Goal: Information Seeking & Learning: Check status

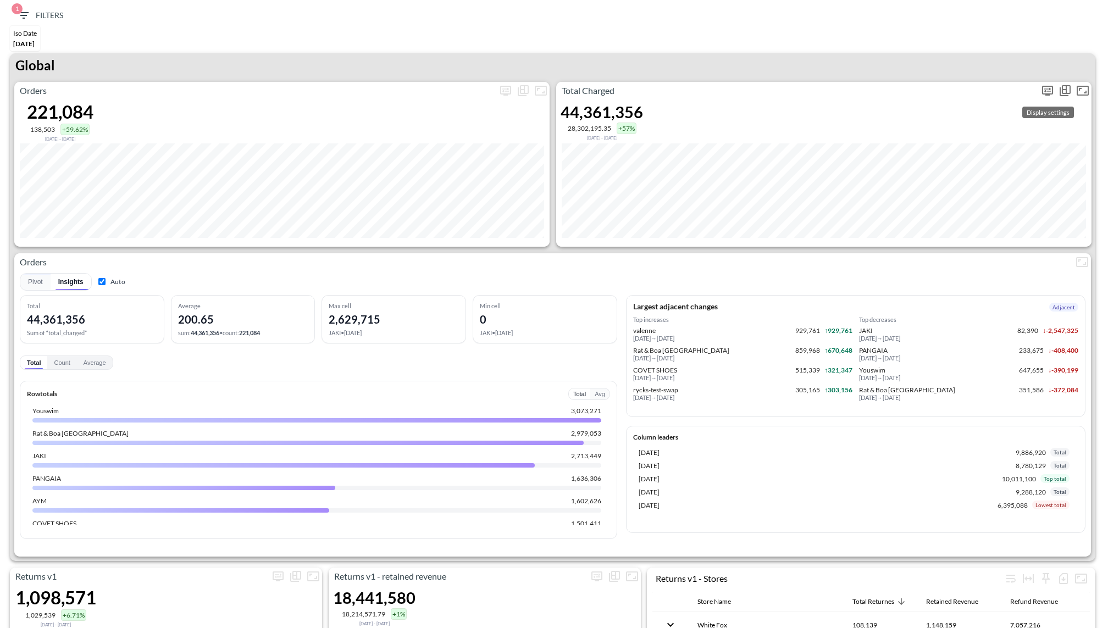
click at [1050, 91] on icon "more" at bounding box center [1047, 90] width 13 height 13
click at [954, 181] on body "BI.P.EYE, Interactive Analytics Dashboards 1 Filters Iso Date [DATE] Returns v2…" at bounding box center [554, 314] width 1108 height 628
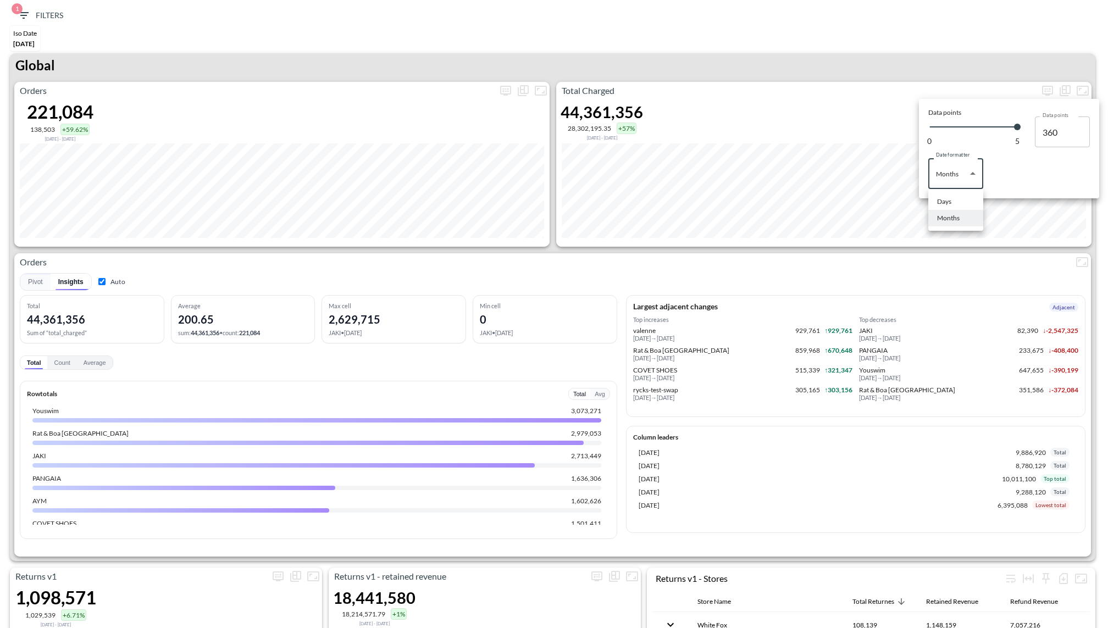
click at [950, 200] on div "Days" at bounding box center [944, 202] width 14 height 10
type input "Days"
type input "140"
click at [845, 63] on div at bounding box center [554, 314] width 1108 height 628
click at [34, 17] on span "1 Filters" at bounding box center [40, 16] width 46 height 14
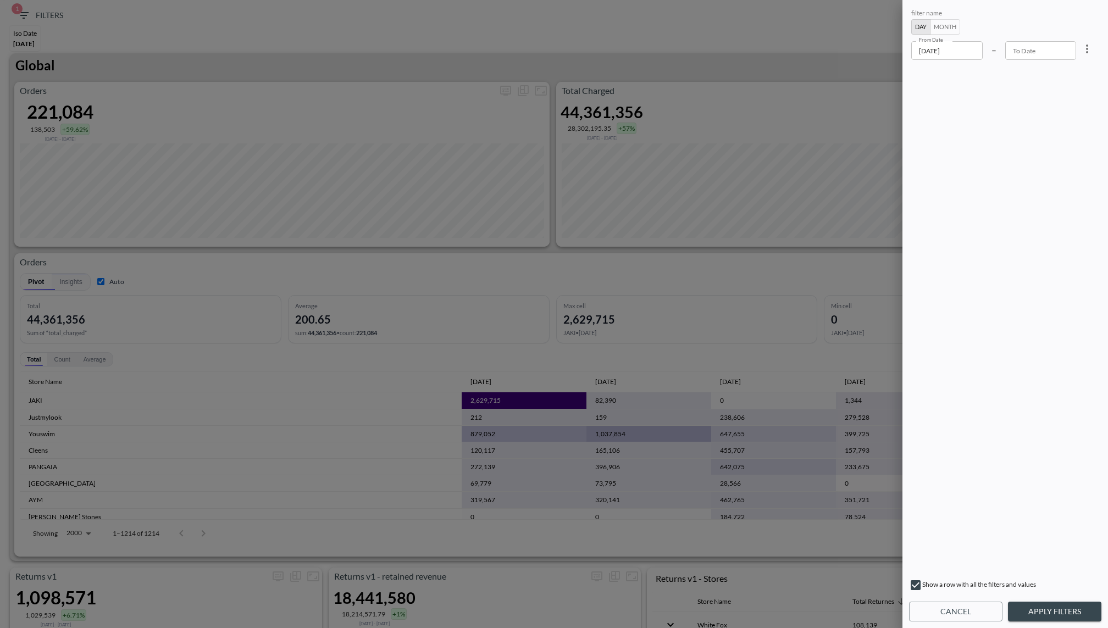
click at [965, 53] on input "[DATE]" at bounding box center [947, 50] width 71 height 19
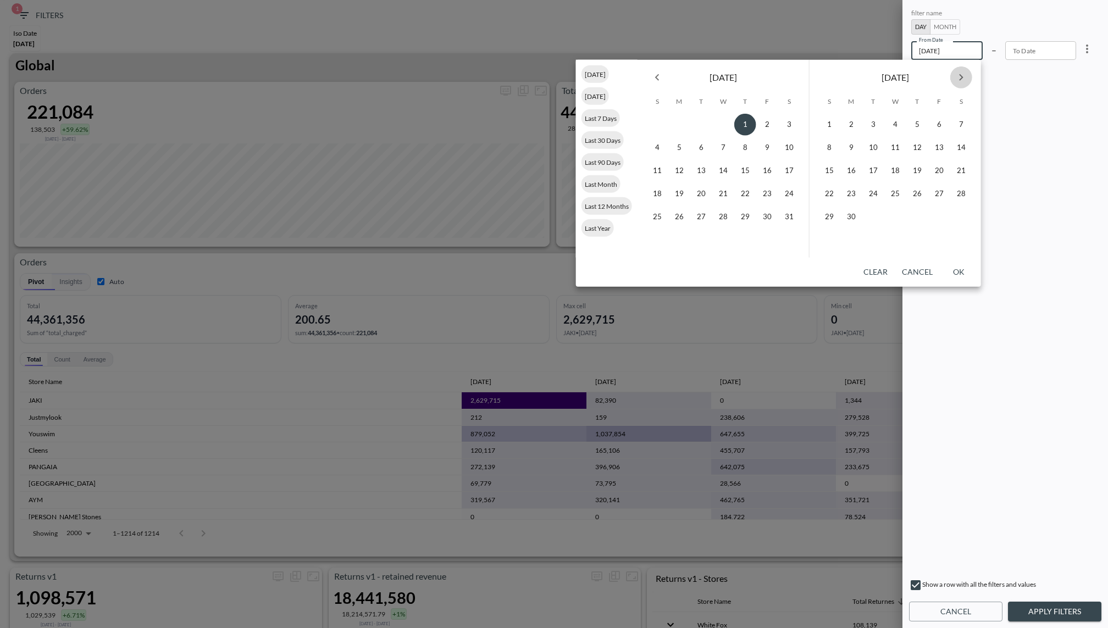
click at [967, 77] on icon "Next month" at bounding box center [961, 77] width 13 height 13
click at [851, 130] on button "1" at bounding box center [852, 125] width 22 height 22
type input "[DATE]"
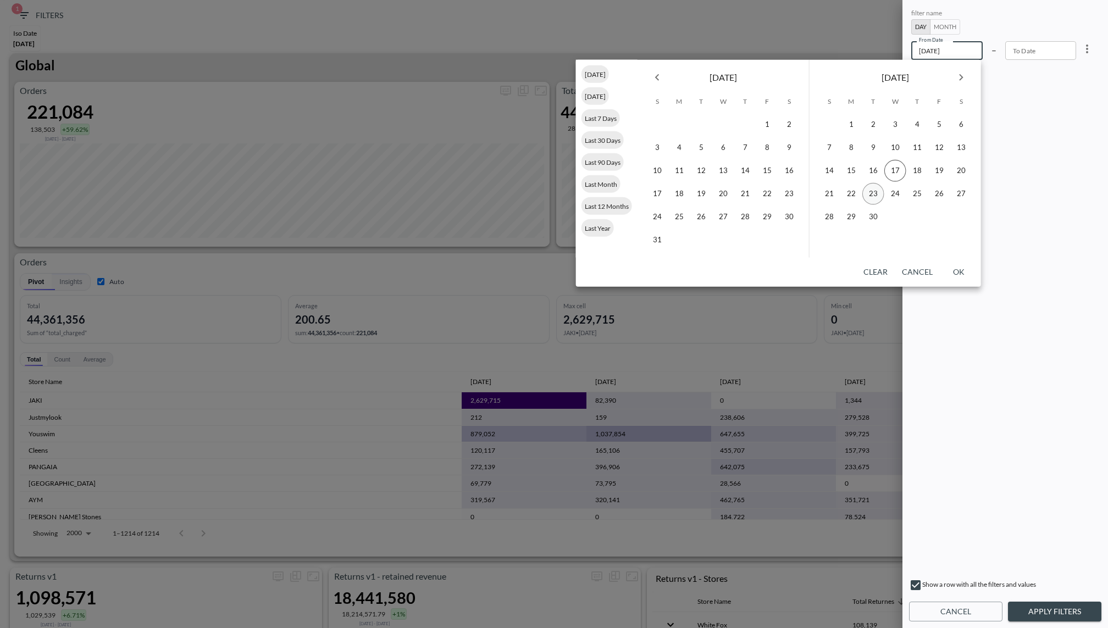
type input "YYYY-MM-DD"
click at [870, 222] on button "30" at bounding box center [874, 217] width 22 height 22
type input "[DATE]"
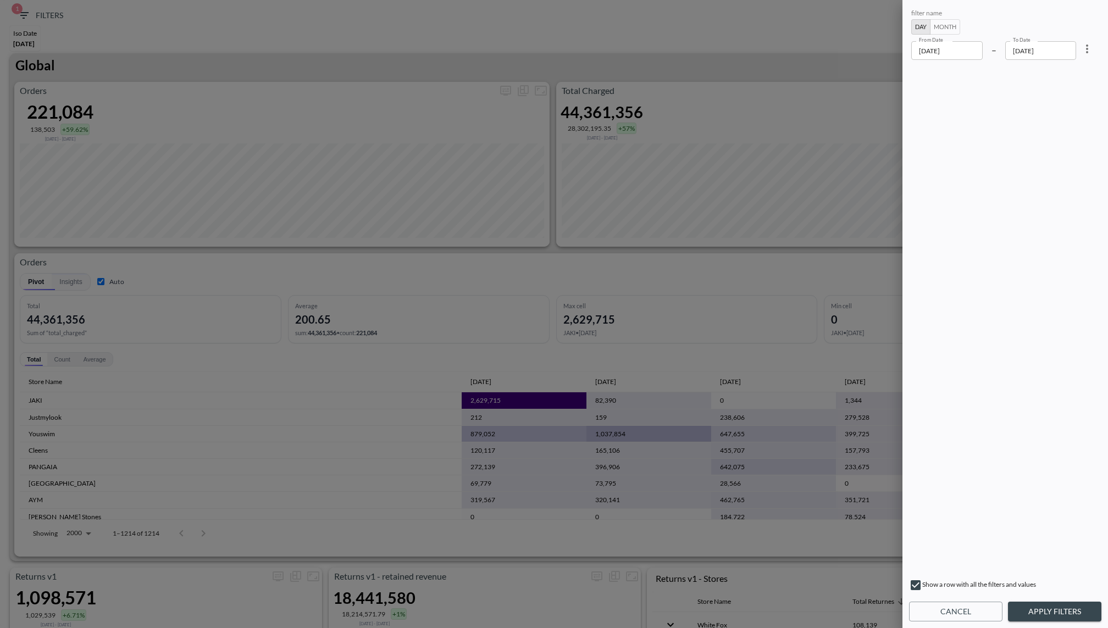
click at [1053, 596] on div "filter name Day Month From Date [DATE] From Date – To Date [DATE] To Date Show …" at bounding box center [1006, 314] width 206 height 628
click at [1053, 613] on button "Apply Filters" at bounding box center [1054, 612] width 93 height 20
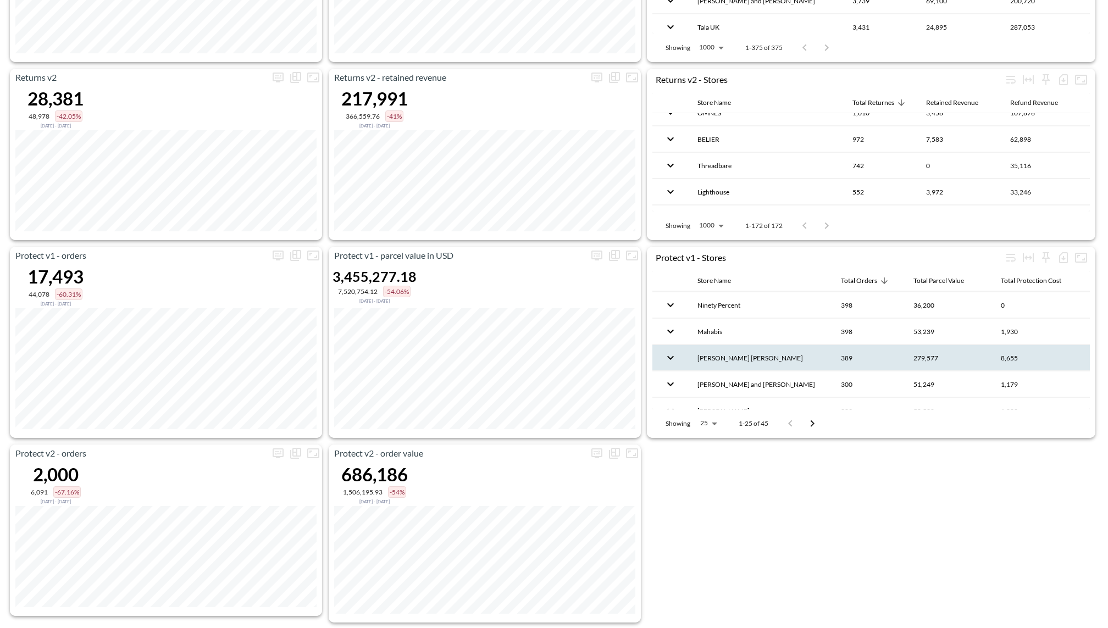
scroll to position [265, 0]
click at [832, 344] on th "389" at bounding box center [868, 356] width 73 height 26
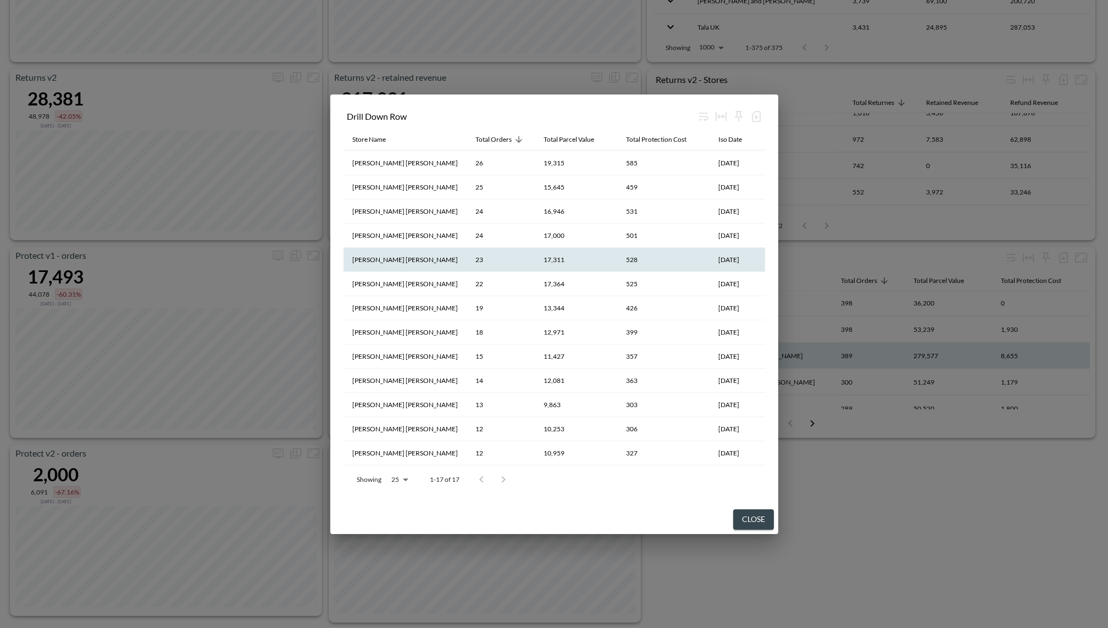
scroll to position [0, 0]
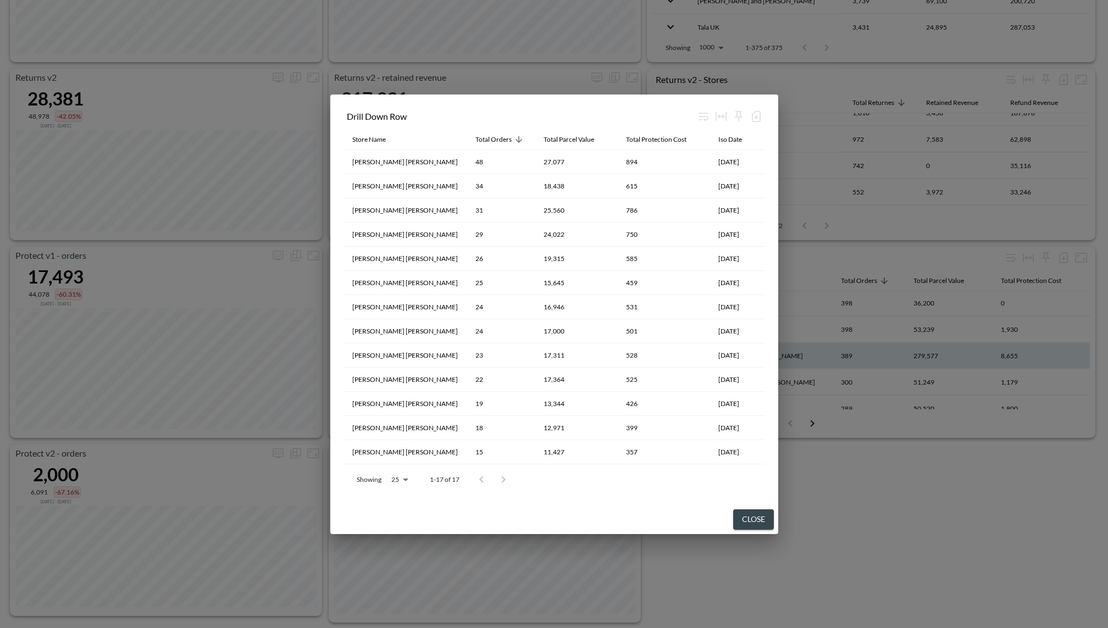
click at [515, 478] on div at bounding box center [493, 480] width 44 height 22
click at [808, 544] on div "Drill Down Row Store Name Total Orders Total Parcel Value Total Protection Cost…" at bounding box center [554, 314] width 1108 height 628
